Goal: Transaction & Acquisition: Purchase product/service

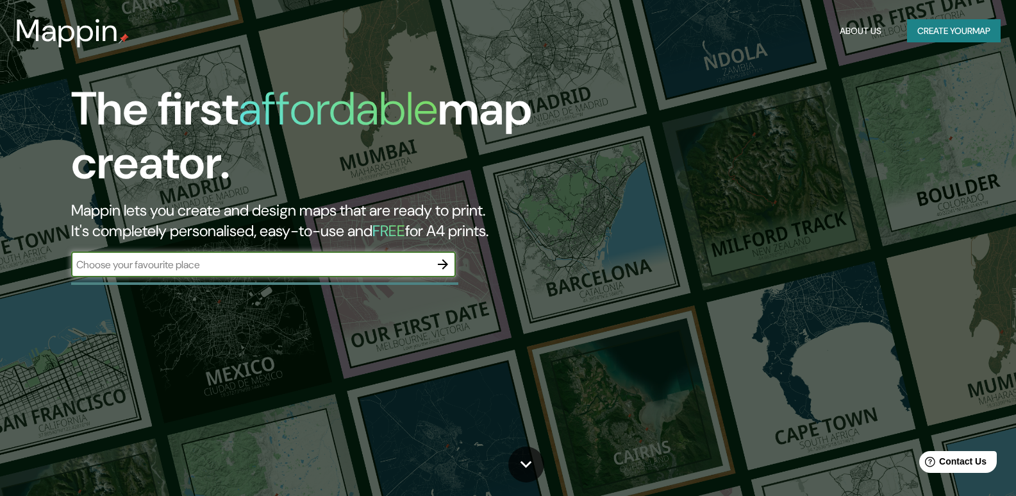
click at [403, 268] on input "text" at bounding box center [250, 264] width 359 height 15
type input "arequipa"
click at [446, 270] on icon "button" at bounding box center [442, 263] width 15 height 15
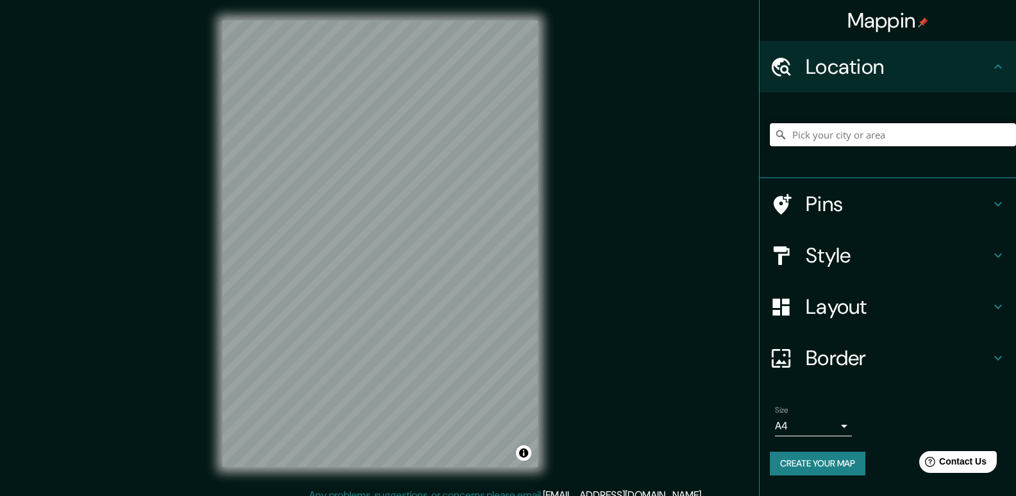
click at [853, 135] on input "Pick your city or area" at bounding box center [893, 134] width 246 height 23
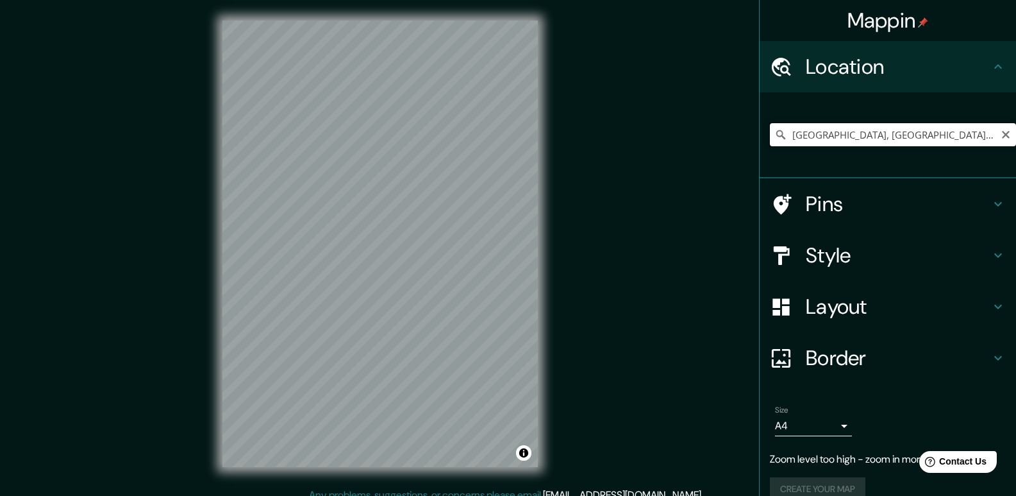
click at [843, 129] on input "[GEOGRAPHIC_DATA], [GEOGRAPHIC_DATA], [GEOGRAPHIC_DATA]" at bounding box center [893, 134] width 246 height 23
click at [837, 131] on input "[GEOGRAPHIC_DATA], [GEOGRAPHIC_DATA], [GEOGRAPHIC_DATA]" at bounding box center [893, 134] width 246 height 23
click at [824, 131] on input "Avenida Parra, Sachaca, Departamento de Arequipa, Perú" at bounding box center [893, 134] width 246 height 23
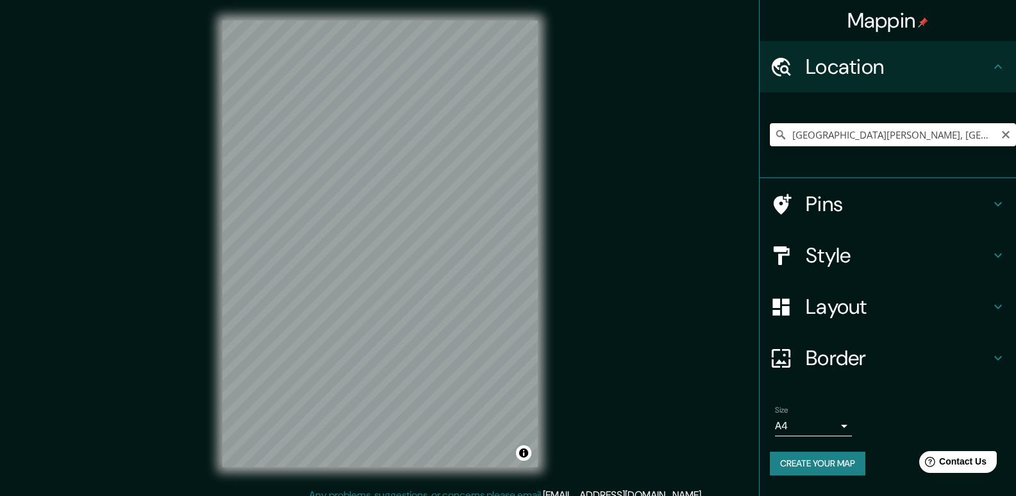
click at [824, 131] on input "Avenida Parra, Sachaca, Departamento de Arequipa, Perú" at bounding box center [893, 134] width 246 height 23
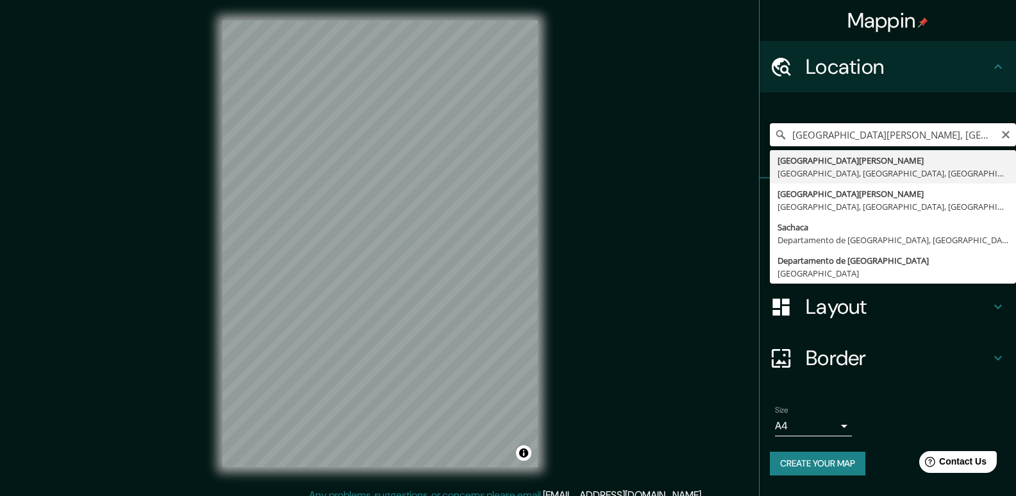
click at [908, 140] on input "avenida parra Parra, Sachaca, Departamento de Arequipa, Perú" at bounding box center [893, 134] width 246 height 23
click at [909, 135] on input "avenida parra Parra, Sachaca, Departamento de Arequipa, Perú" at bounding box center [893, 134] width 246 height 23
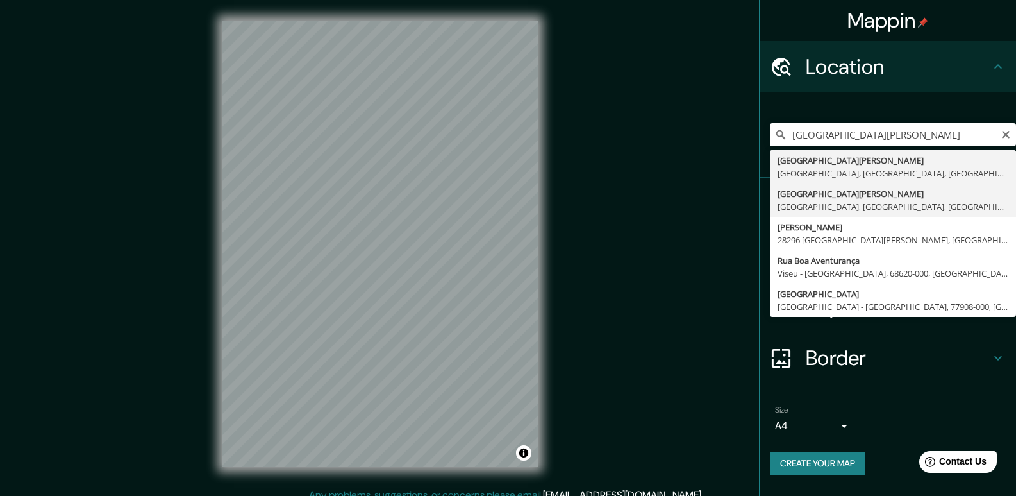
type input "[GEOGRAPHIC_DATA], [GEOGRAPHIC_DATA], [GEOGRAPHIC_DATA], [GEOGRAPHIC_DATA]"
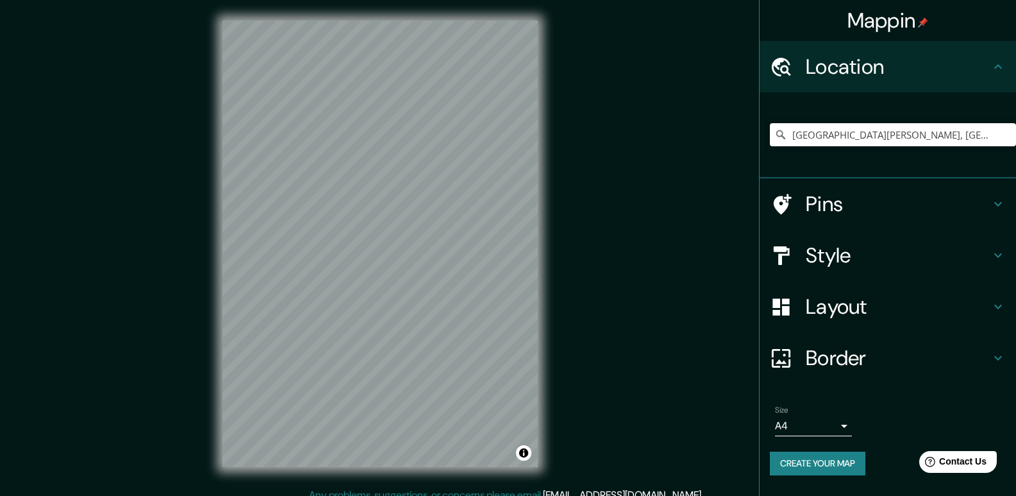
click at [853, 247] on h4 "Style" at bounding box center [898, 255] width 185 height 26
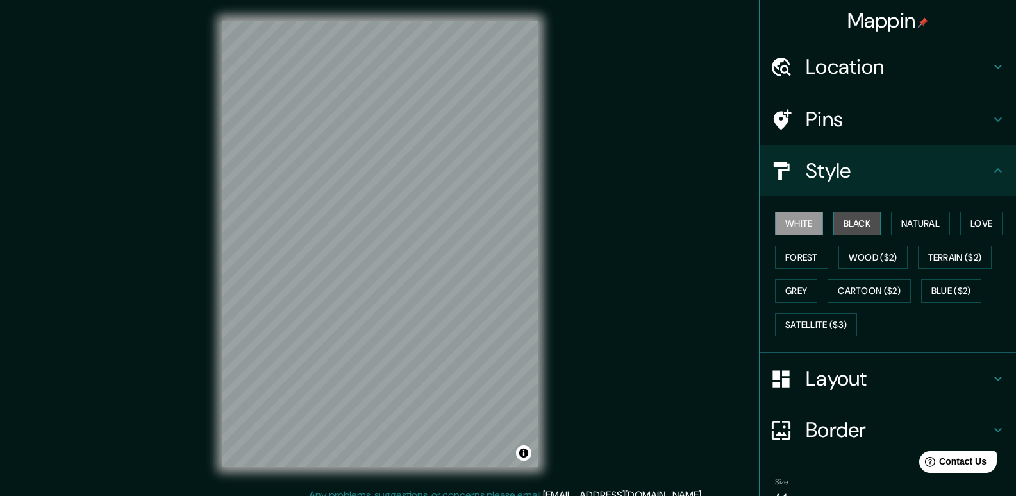
click at [850, 228] on button "Black" at bounding box center [858, 224] width 48 height 24
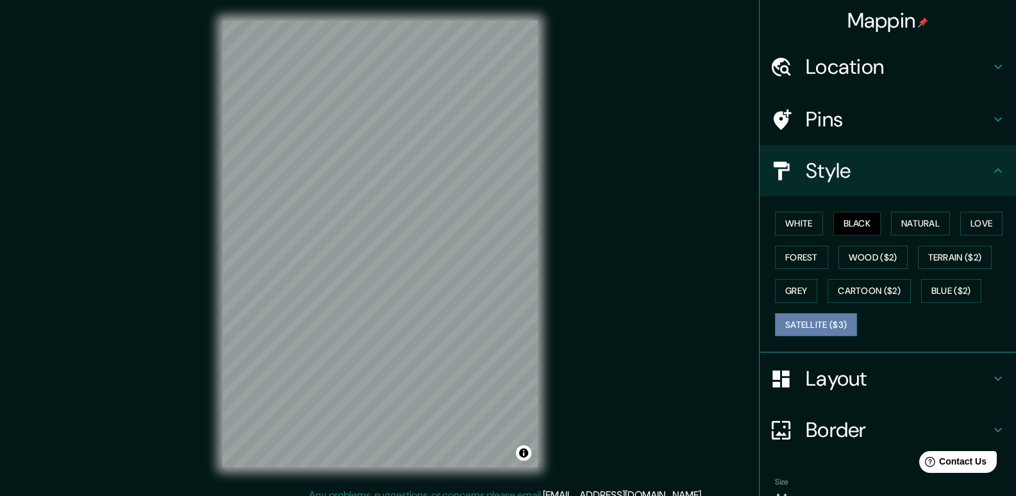
click at [791, 321] on button "Satellite ($3)" at bounding box center [816, 325] width 82 height 24
click at [794, 328] on button "Satellite ($3)" at bounding box center [816, 325] width 82 height 24
click at [843, 232] on button "Black" at bounding box center [858, 224] width 48 height 24
click at [851, 295] on button "Cartoon ($2)" at bounding box center [869, 291] width 83 height 24
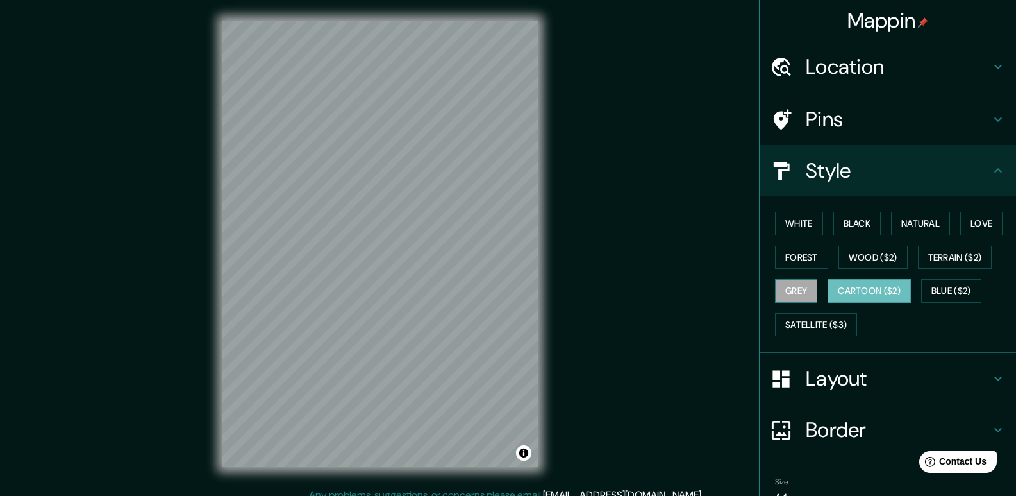
click at [783, 292] on button "Grey" at bounding box center [796, 291] width 42 height 24
click at [850, 230] on button "Black" at bounding box center [858, 224] width 48 height 24
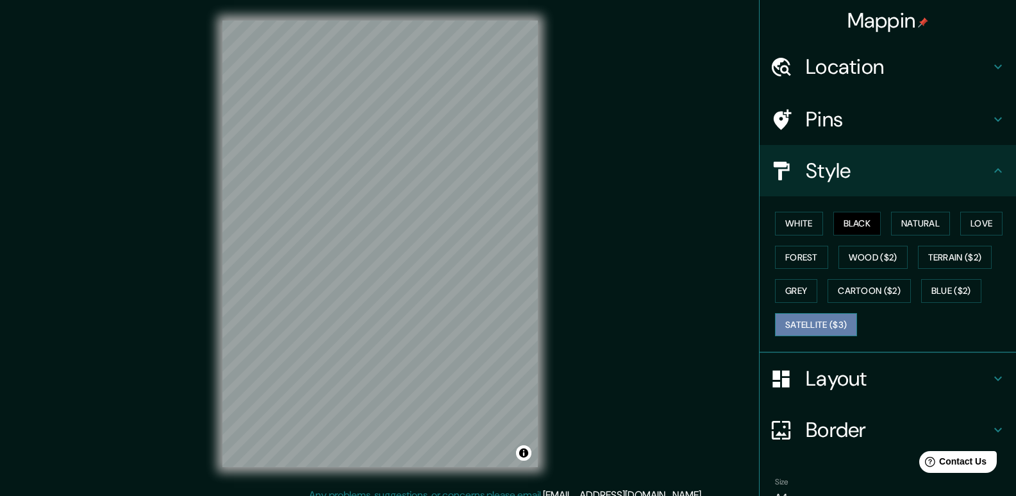
click at [794, 326] on button "Satellite ($3)" at bounding box center [816, 325] width 82 height 24
click at [785, 285] on button "Grey" at bounding box center [796, 291] width 42 height 24
click at [804, 331] on button "Satellite ($3)" at bounding box center [816, 325] width 82 height 24
click at [939, 259] on button "Terrain ($2)" at bounding box center [955, 258] width 74 height 24
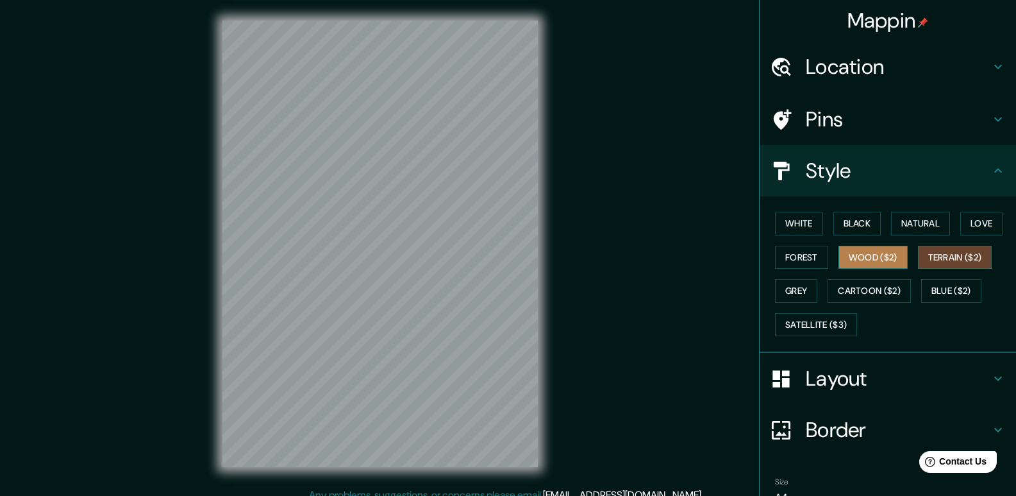
click at [871, 262] on button "Wood ($2)" at bounding box center [873, 258] width 69 height 24
click at [938, 290] on button "Blue ($2)" at bounding box center [951, 291] width 60 height 24
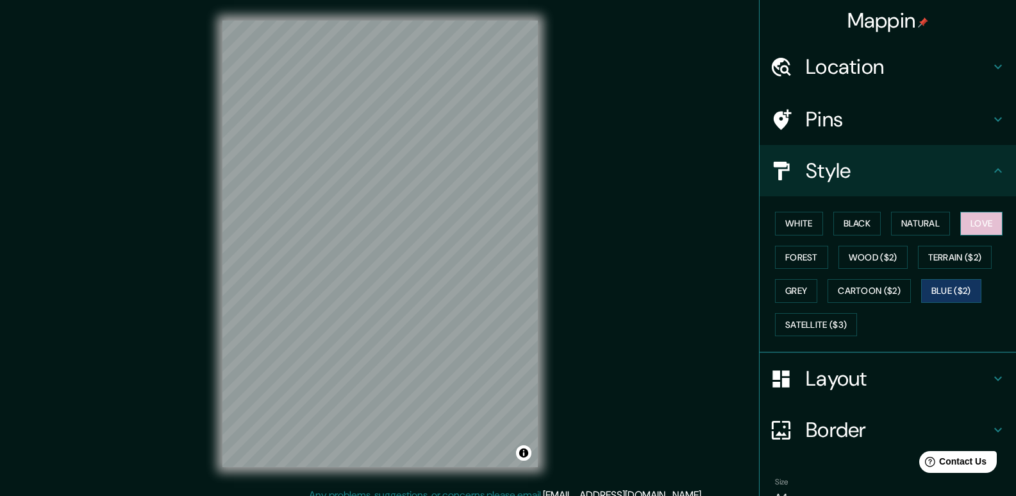
click at [960, 224] on button "Love" at bounding box center [981, 224] width 42 height 24
click at [931, 228] on button "Natural" at bounding box center [920, 224] width 59 height 24
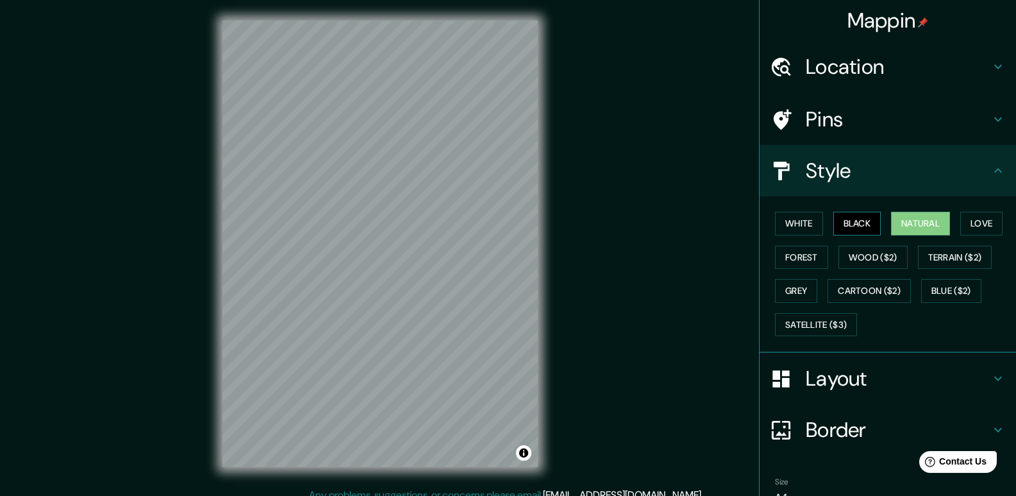
click at [839, 226] on button "Black" at bounding box center [858, 224] width 48 height 24
click at [809, 324] on button "Satellite ($3)" at bounding box center [816, 325] width 82 height 24
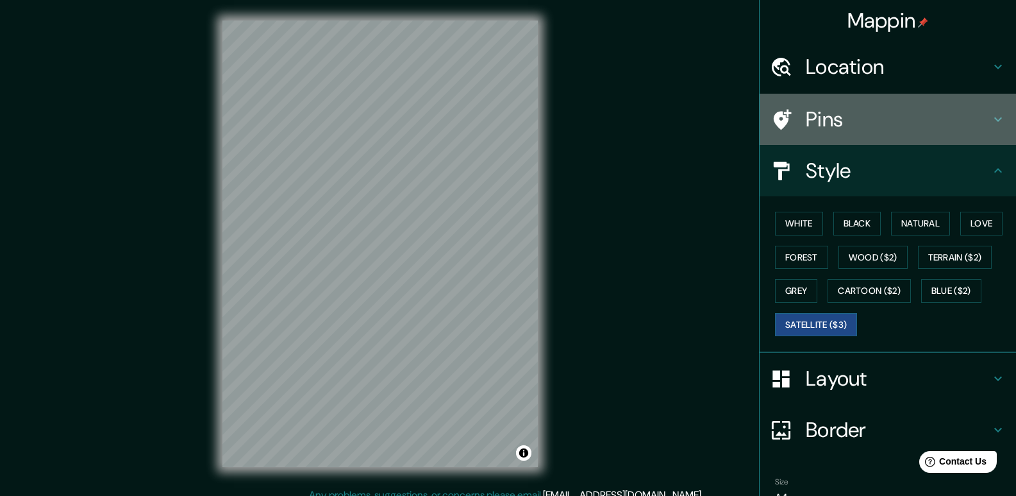
click at [937, 128] on h4 "Pins" at bounding box center [898, 119] width 185 height 26
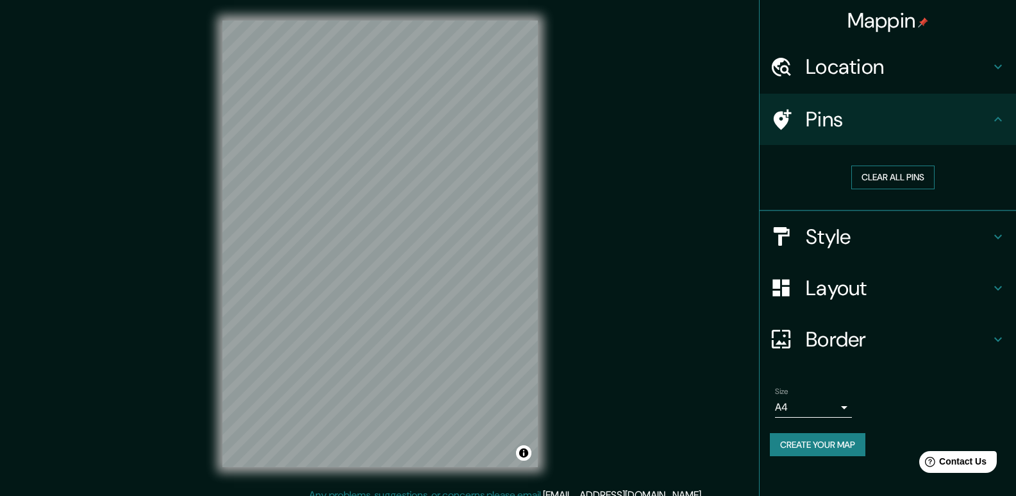
click at [920, 178] on button "Clear all pins" at bounding box center [892, 177] width 83 height 24
click at [968, 67] on h4 "Location" at bounding box center [898, 67] width 185 height 26
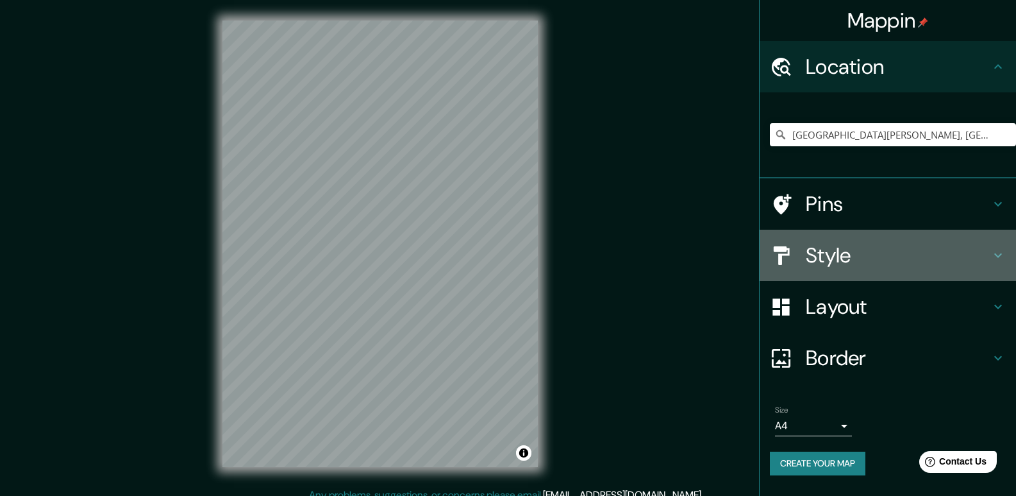
click at [955, 261] on h4 "Style" at bounding box center [898, 255] width 185 height 26
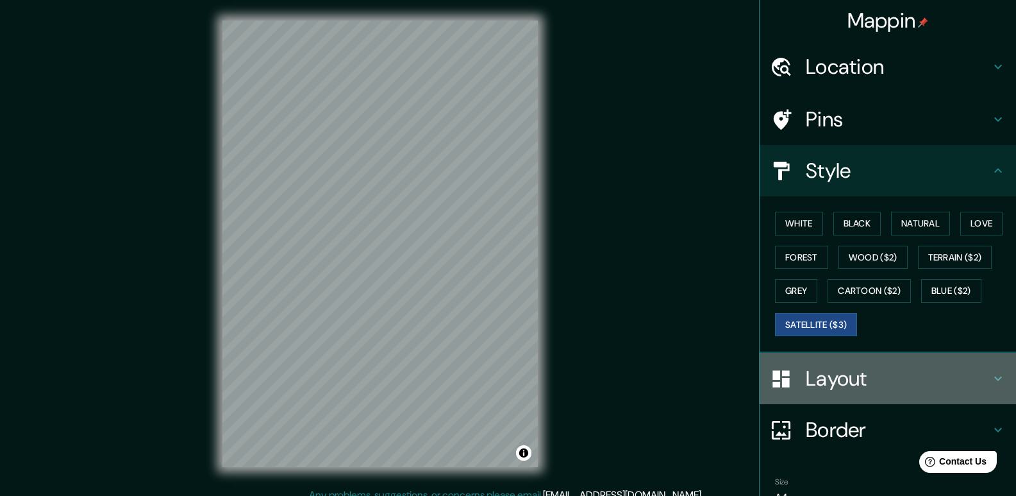
click at [883, 378] on h4 "Layout" at bounding box center [898, 378] width 185 height 26
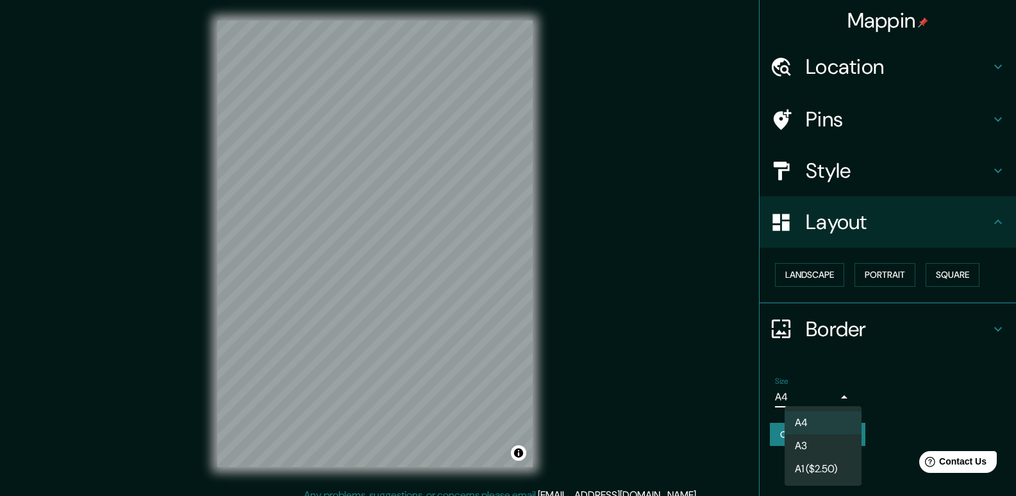
click at [844, 399] on body "Mappin Location Avenida Parra, Arequipa, Departamento de Arequipa, Perú Pins St…" at bounding box center [508, 248] width 1016 height 496
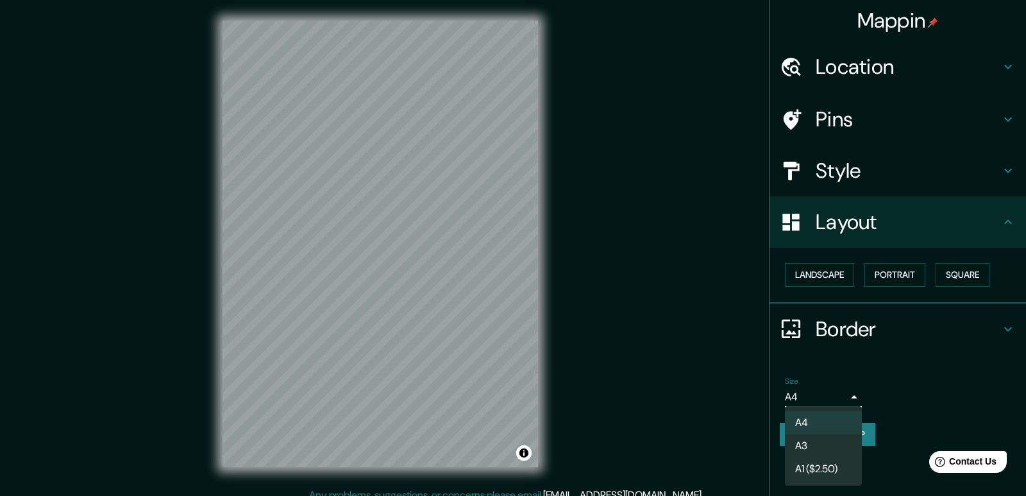
click at [962, 396] on div at bounding box center [513, 248] width 1026 height 496
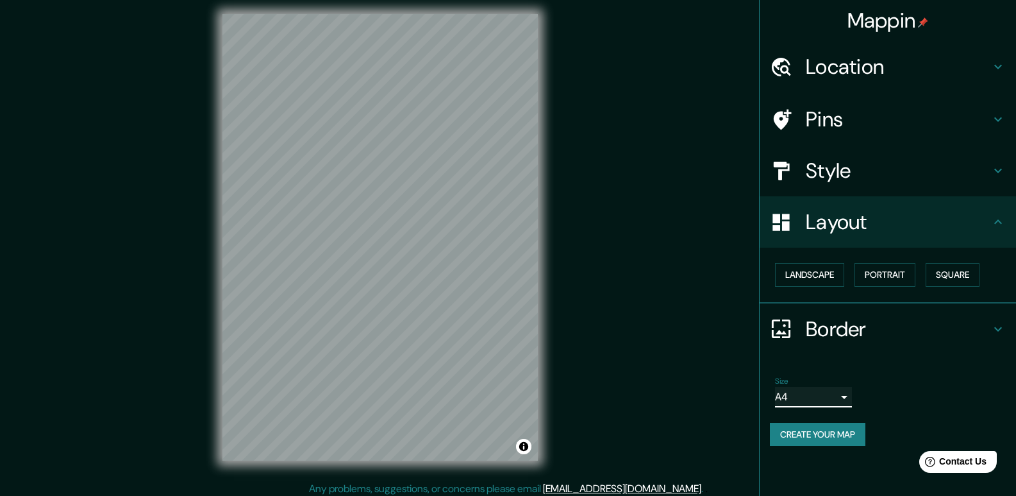
scroll to position [12, 0]
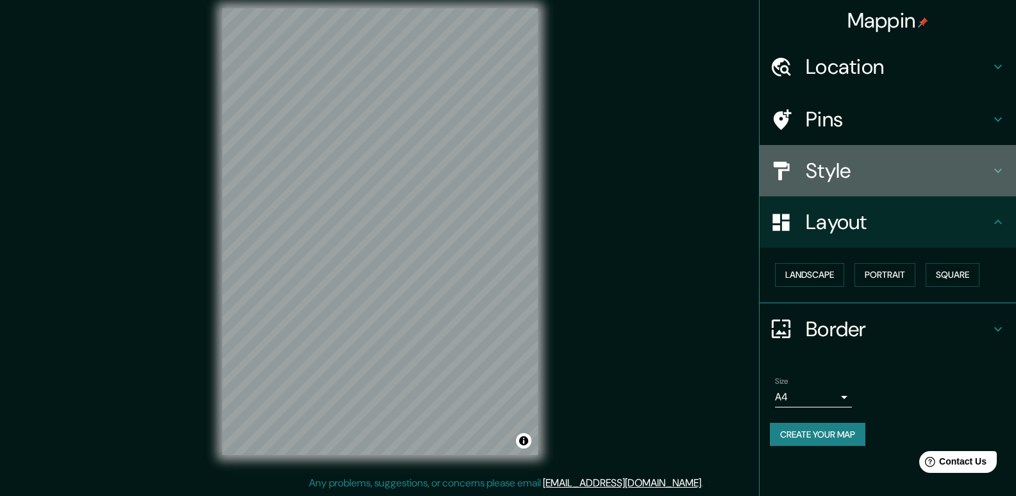
click at [845, 172] on h4 "Style" at bounding box center [898, 171] width 185 height 26
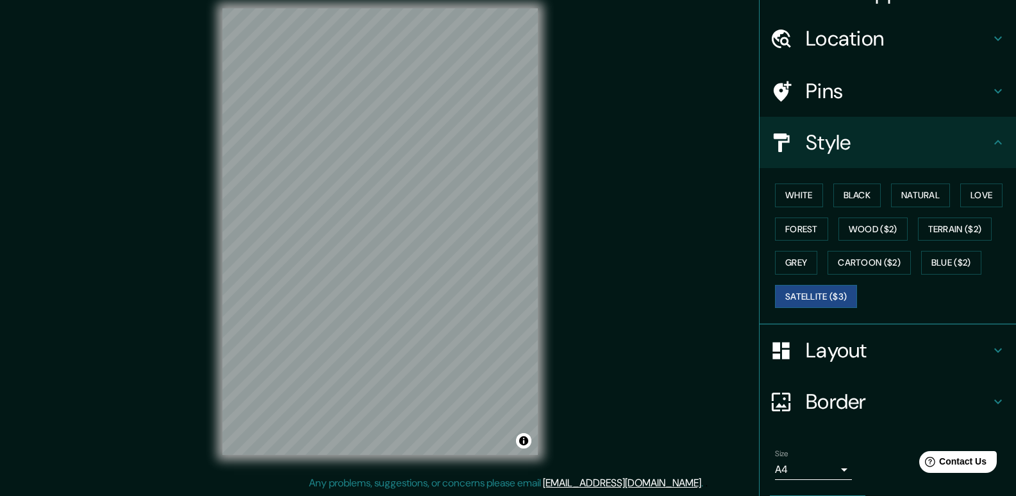
scroll to position [67, 0]
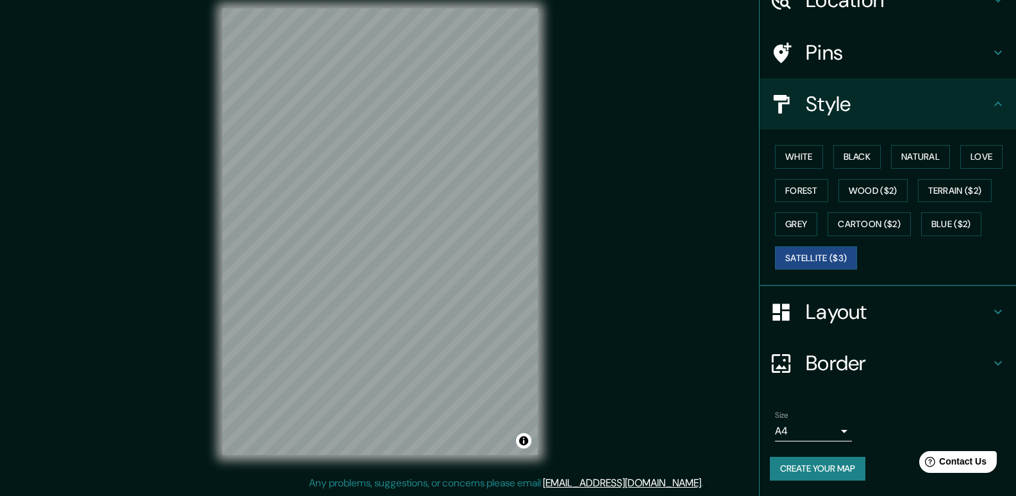
click at [809, 469] on button "Create your map" at bounding box center [818, 469] width 96 height 24
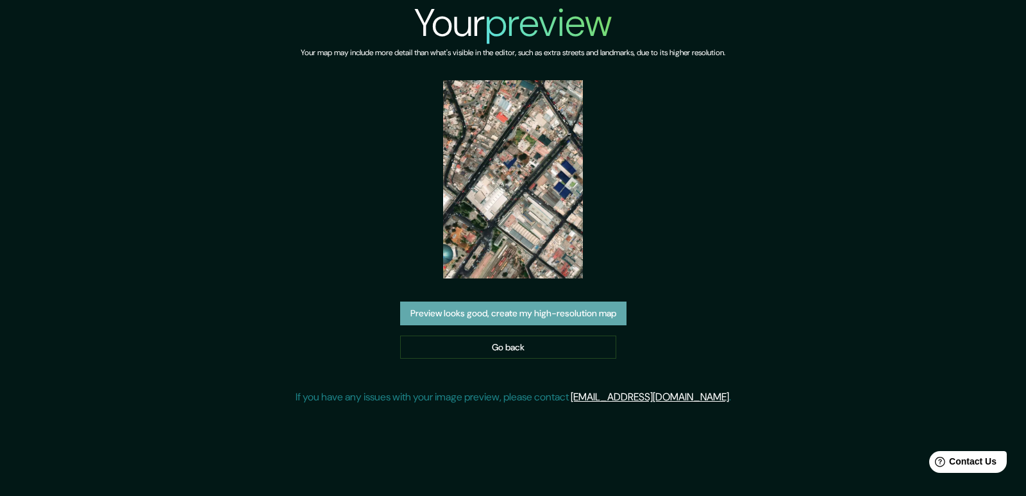
click at [555, 323] on button "Preview looks good, create my high-resolution map" at bounding box center [513, 313] width 226 height 24
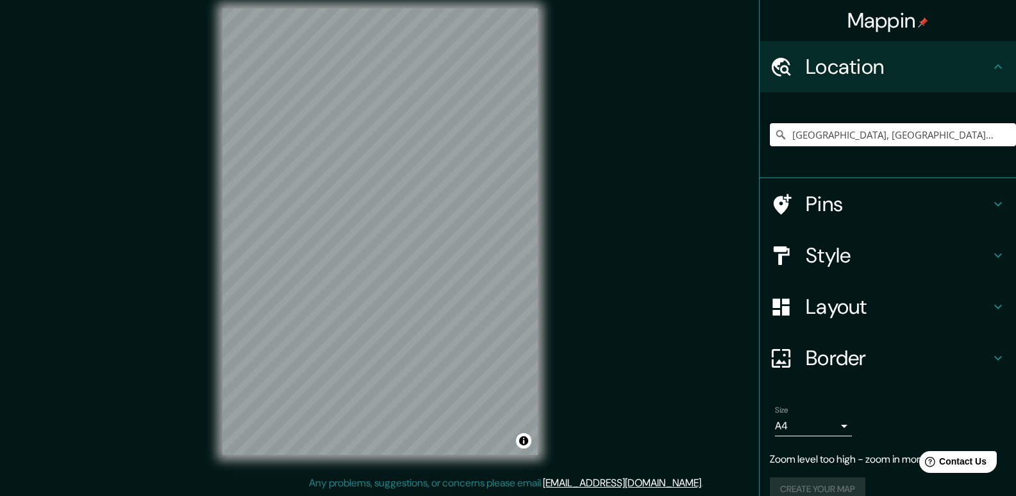
click at [860, 140] on input "[GEOGRAPHIC_DATA], [GEOGRAPHIC_DATA], [GEOGRAPHIC_DATA], [GEOGRAPHIC_DATA]" at bounding box center [893, 134] width 246 height 23
click at [870, 136] on input "[GEOGRAPHIC_DATA], [GEOGRAPHIC_DATA], [GEOGRAPHIC_DATA], [GEOGRAPHIC_DATA]" at bounding box center [893, 134] width 246 height 23
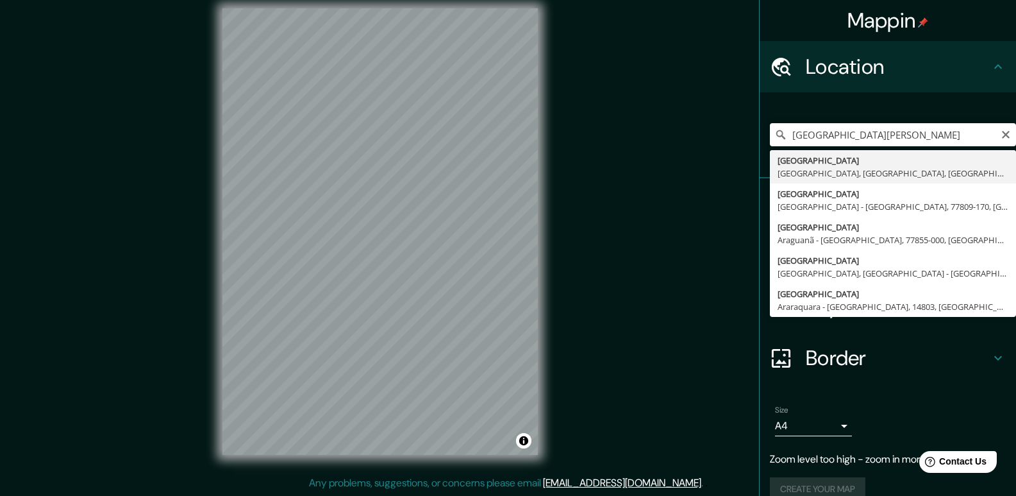
type input "[GEOGRAPHIC_DATA], [GEOGRAPHIC_DATA], [GEOGRAPHIC_DATA], [GEOGRAPHIC_DATA]"
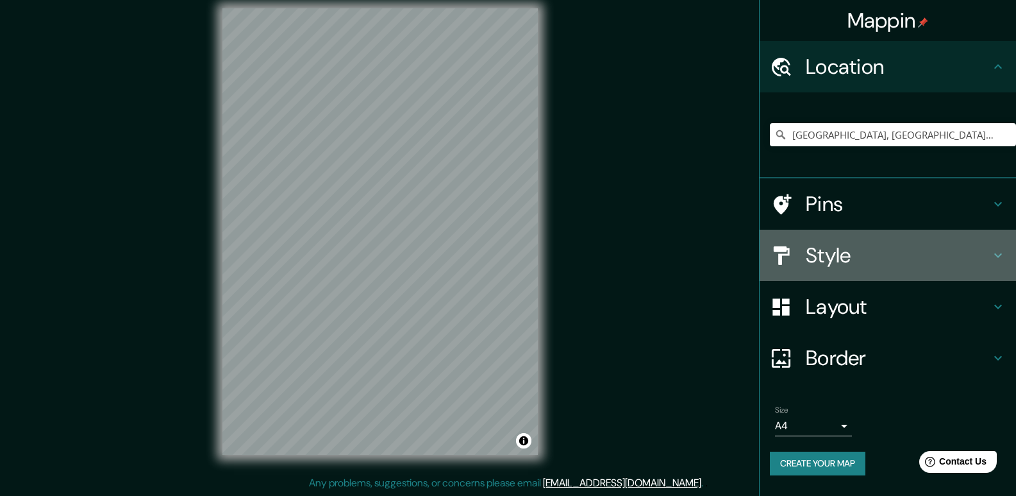
click at [864, 267] on h4 "Style" at bounding box center [898, 255] width 185 height 26
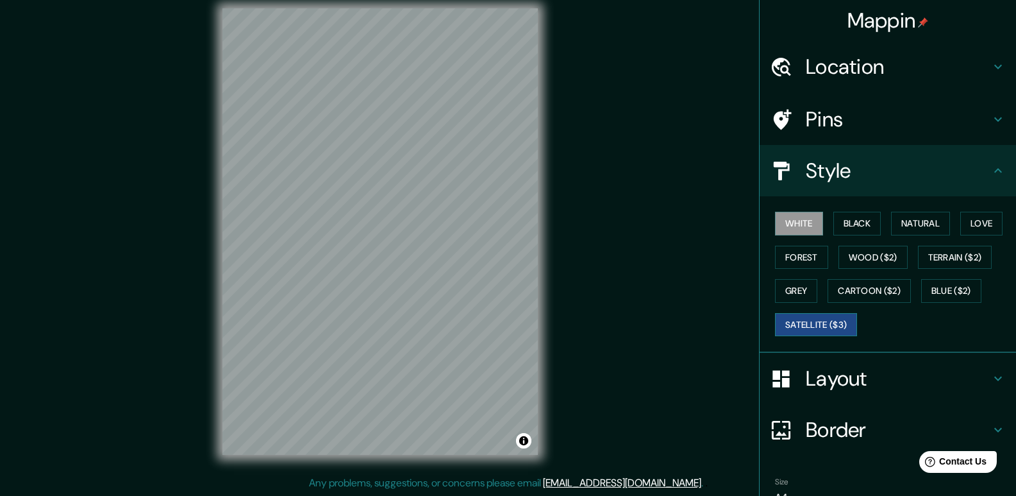
click at [824, 324] on button "Satellite ($3)" at bounding box center [816, 325] width 82 height 24
